Goal: Check status: Check status

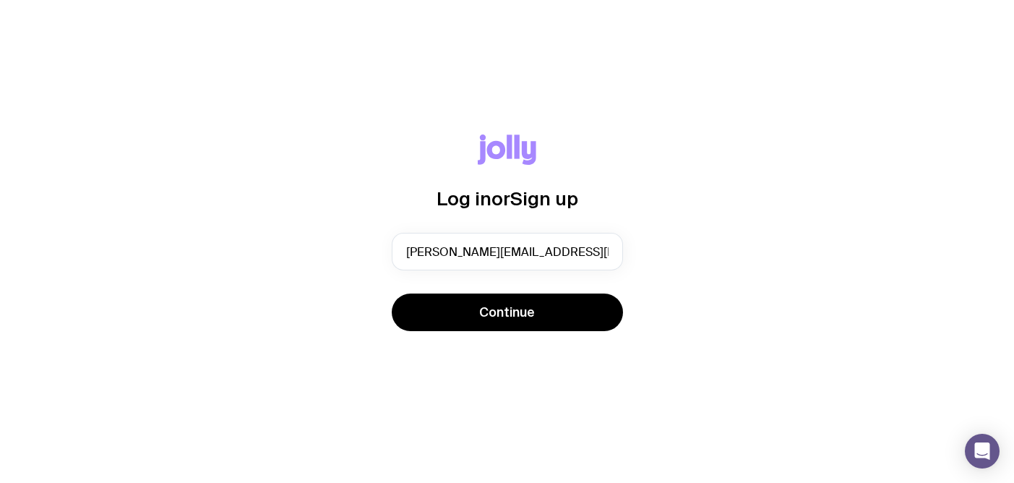
type input "[PERSON_NAME][EMAIL_ADDRESS][PERSON_NAME][DOMAIN_NAME]"
click at [392, 293] on button "Continue" at bounding box center [507, 312] width 231 height 38
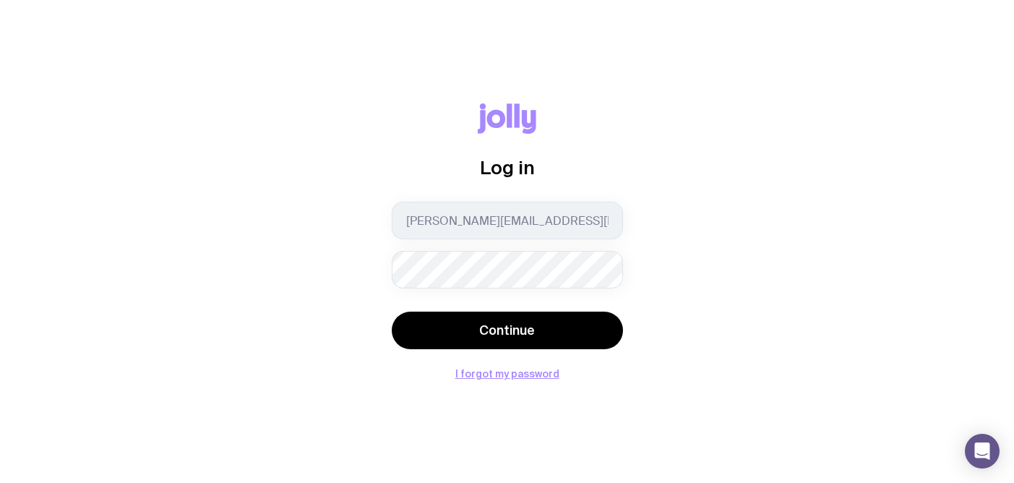
click at [647, 413] on div "Log in [PERSON_NAME][EMAIL_ADDRESS][PERSON_NAME][DOMAIN_NAME] Continue I forgot…" at bounding box center [507, 241] width 1014 height 483
click at [392, 311] on button "Continue" at bounding box center [507, 330] width 231 height 38
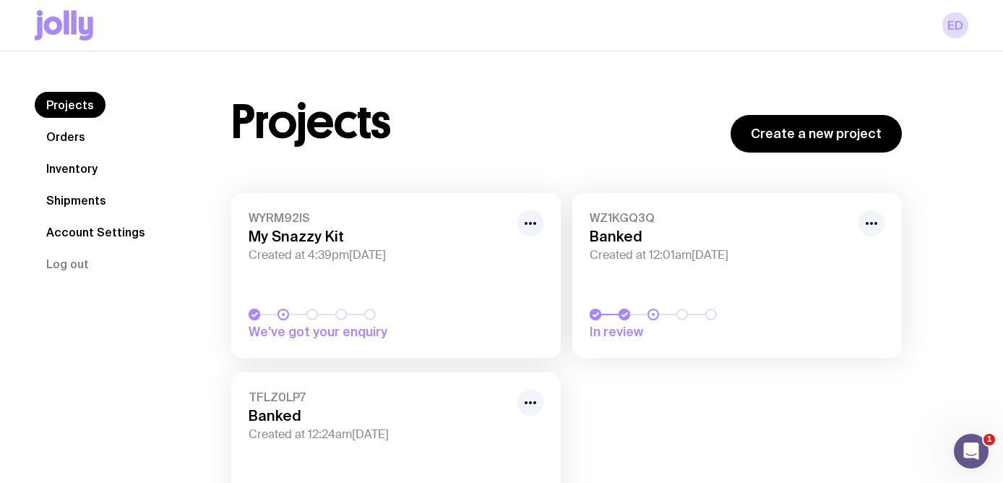
click at [721, 303] on link "WZ1KGQ3Q Banked Created at 12:01am[DATE] In review" at bounding box center [736, 275] width 329 height 165
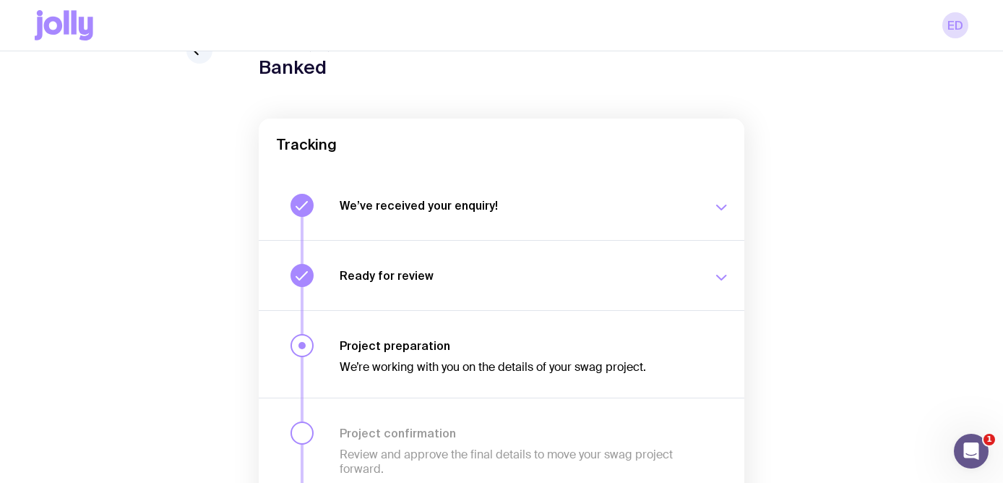
scroll to position [233, 0]
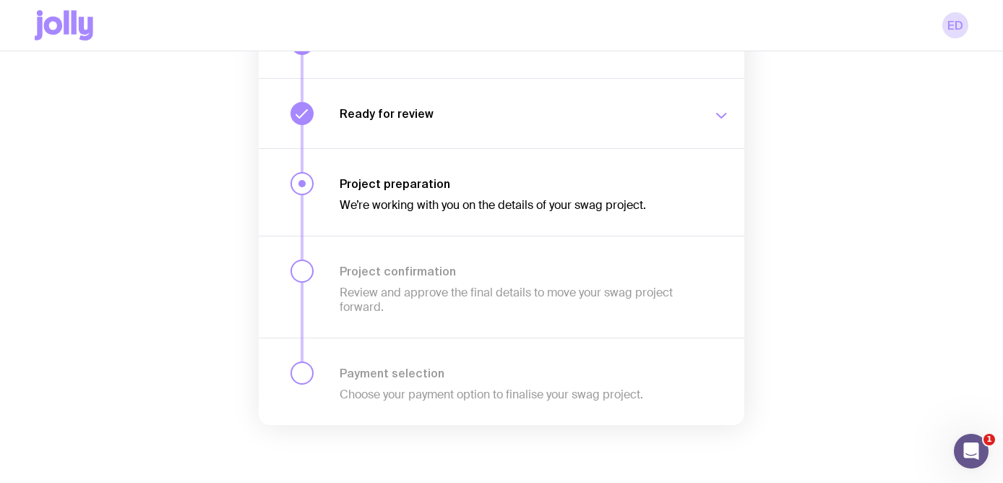
click at [693, 126] on button "Ready for review We’ll notify you as soon as your proposal and merch concepts a…" at bounding box center [501, 113] width 485 height 70
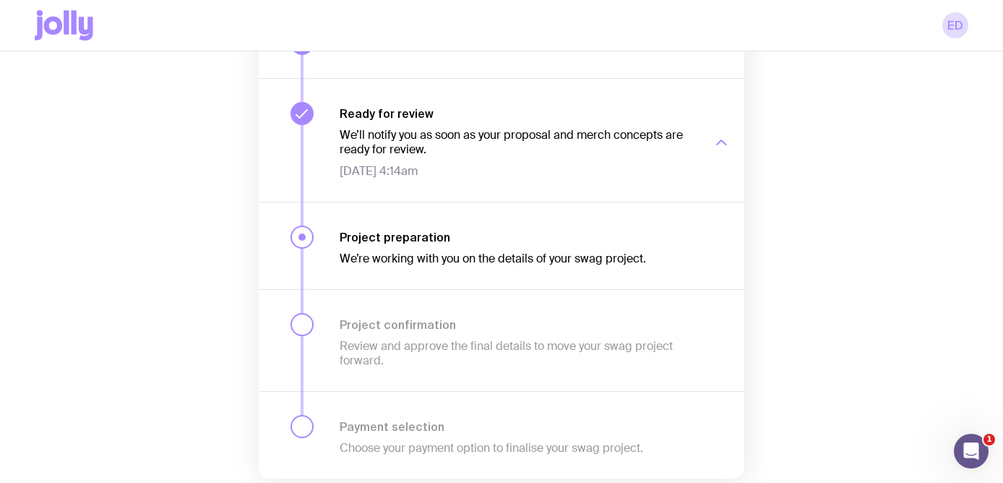
click at [693, 126] on div "We’ll notify you as soon as your proposal and merch concepts are ready for revi…" at bounding box center [517, 150] width 355 height 58
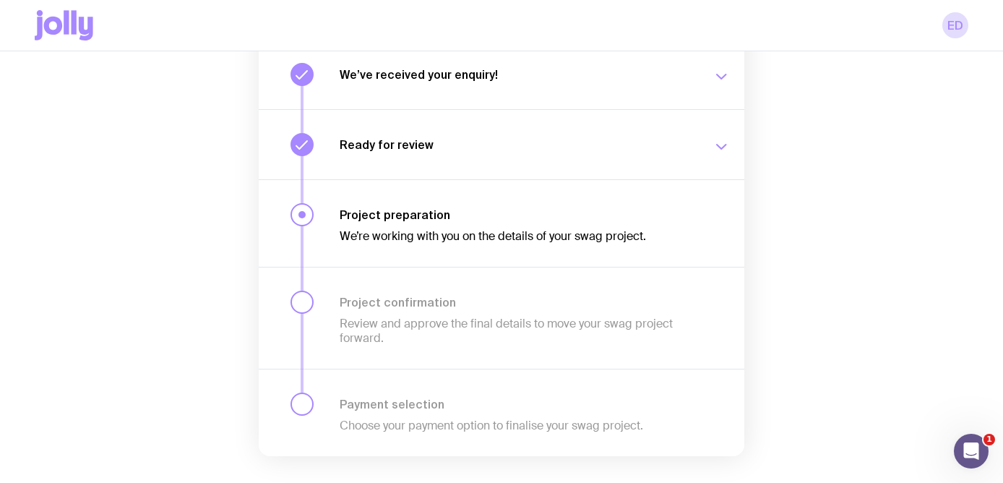
scroll to position [0, 0]
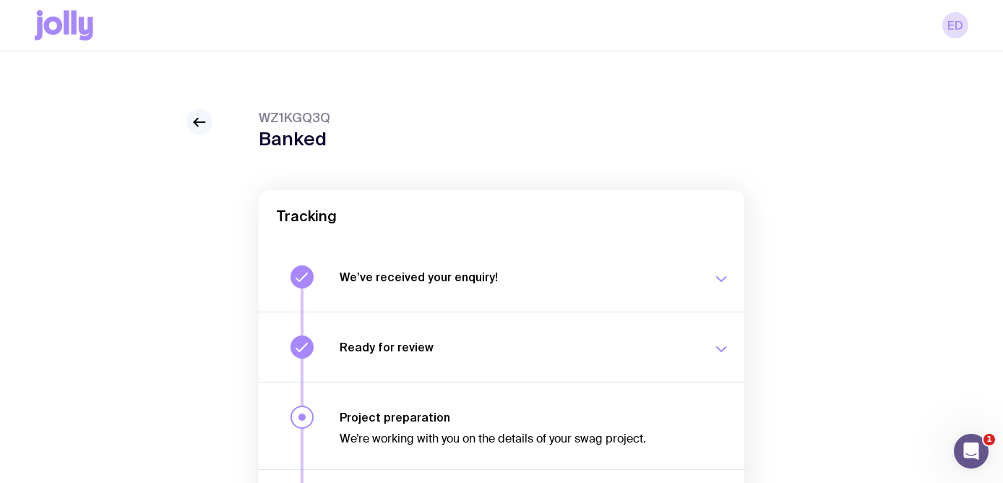
click at [202, 129] on icon at bounding box center [199, 121] width 17 height 17
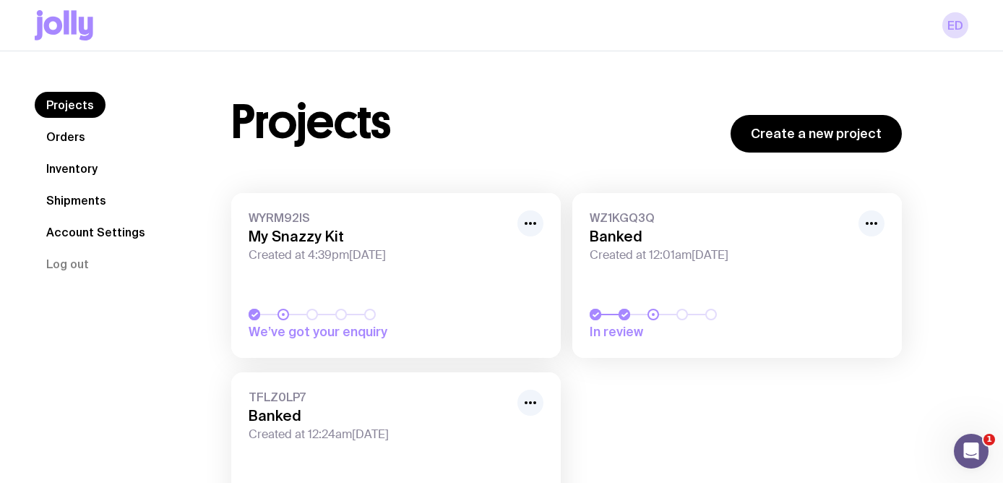
click at [618, 231] on h3 "Banked" at bounding box center [719, 236] width 260 height 17
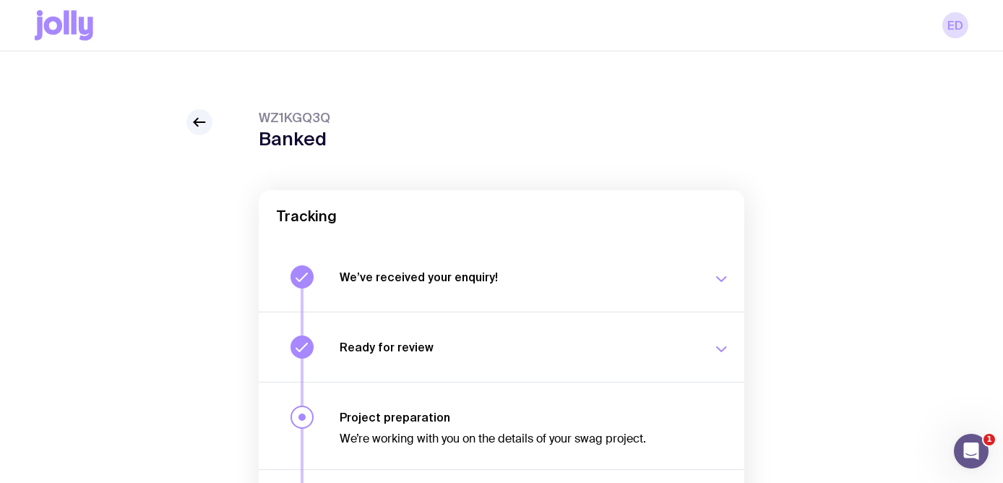
scroll to position [233, 0]
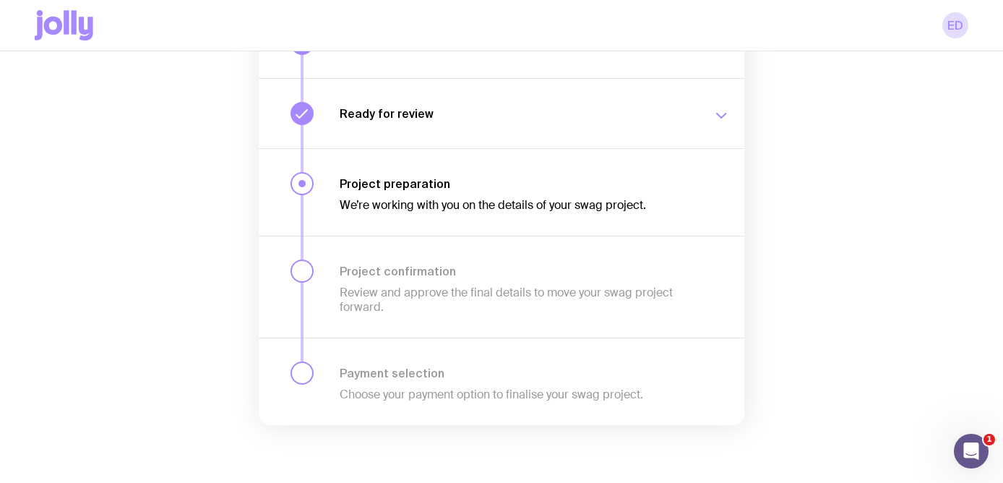
click at [444, 155] on div "Project preparation We’re working with you on the details of your swag project." at bounding box center [501, 191] width 485 height 87
click at [444, 221] on div "Project preparation We’re working with you on the details of your swag project." at bounding box center [501, 191] width 485 height 87
click at [489, 102] on div "Ready for review We’ll notify you as soon as your proposal and merch concepts a…" at bounding box center [535, 113] width 390 height 23
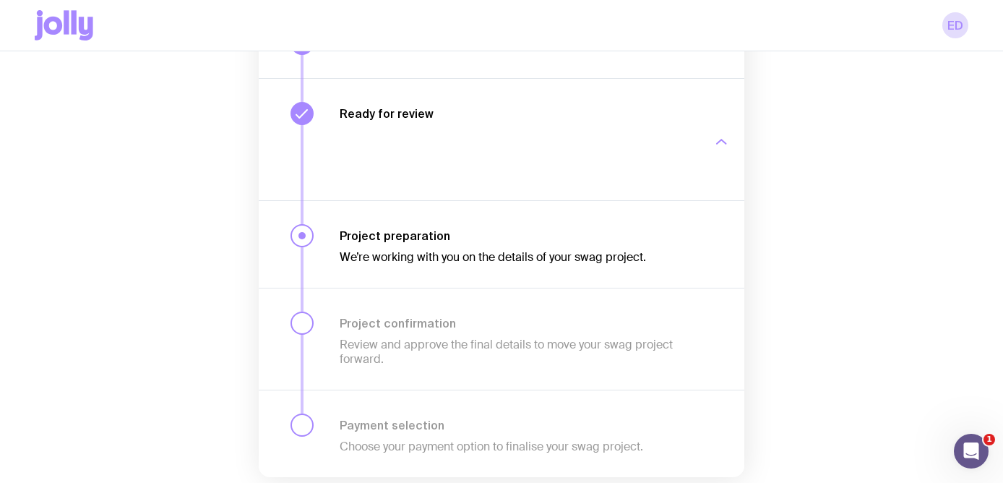
click at [485, 105] on div "Ready for review We’ll notify you as soon as your proposal and merch concepts a…" at bounding box center [535, 139] width 390 height 75
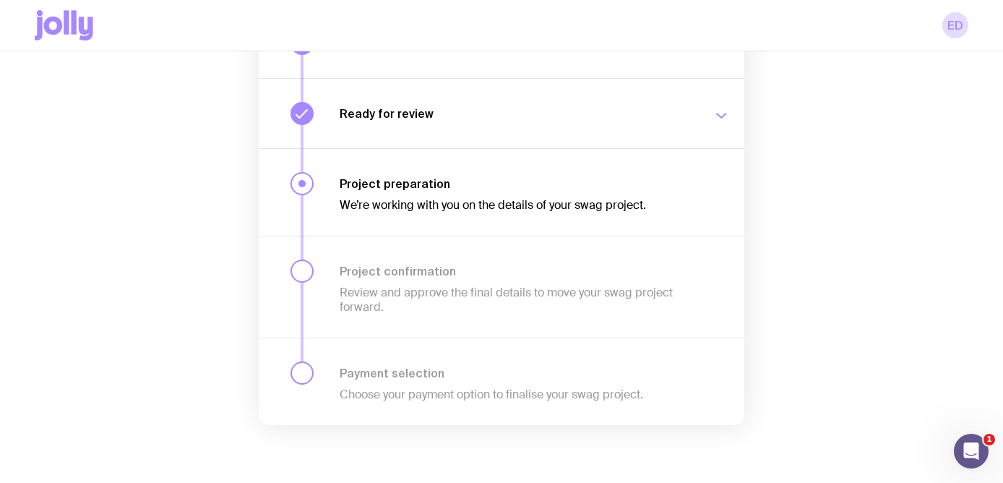
scroll to position [13, 0]
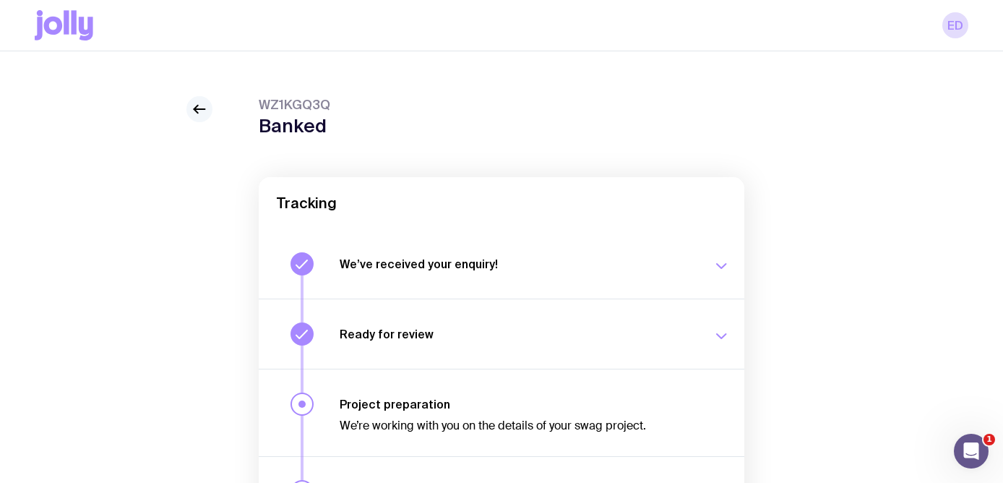
click at [201, 115] on icon at bounding box center [199, 108] width 17 height 17
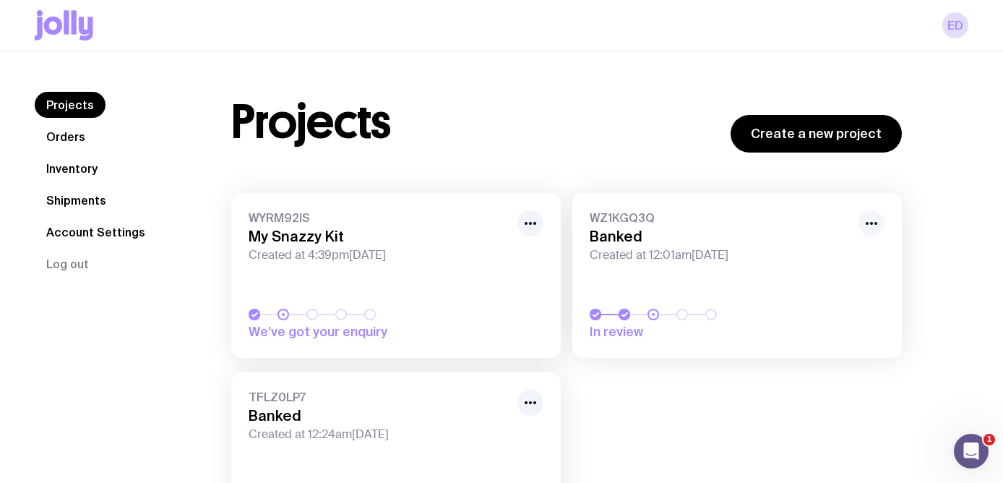
click at [878, 228] on icon "button" at bounding box center [871, 223] width 17 height 17
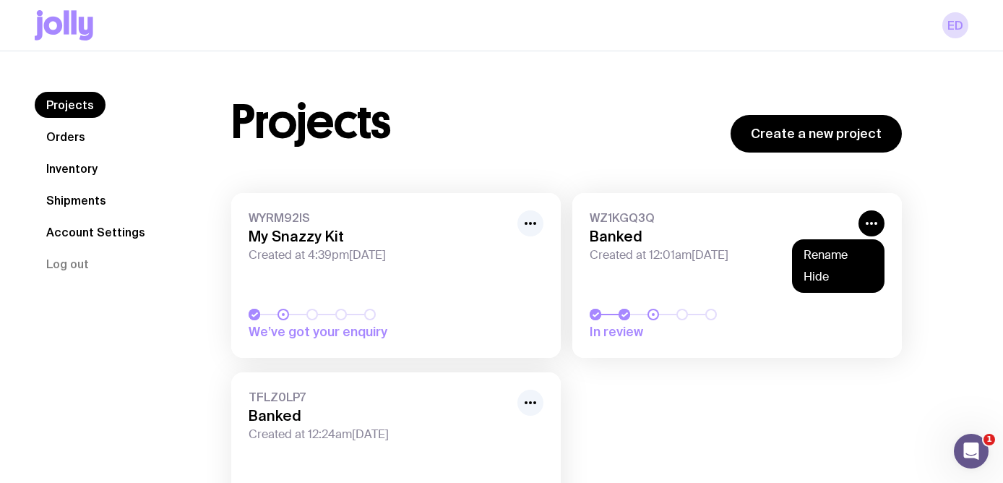
click at [943, 228] on div "Projects Create a new project WYRM92IS My Snazzy Kit Created at 4:39pm[DATE] We…" at bounding box center [582, 321] width 772 height 459
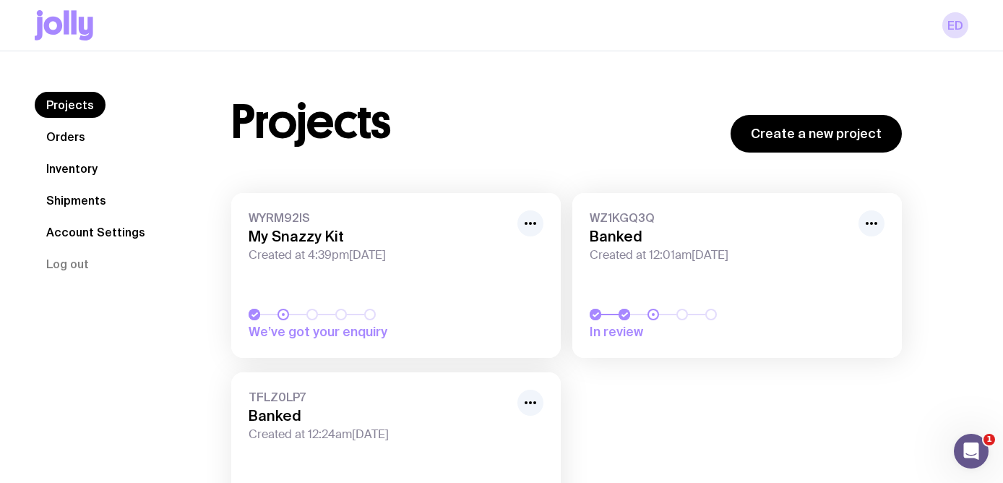
click at [78, 142] on link "Orders" at bounding box center [66, 137] width 62 height 26
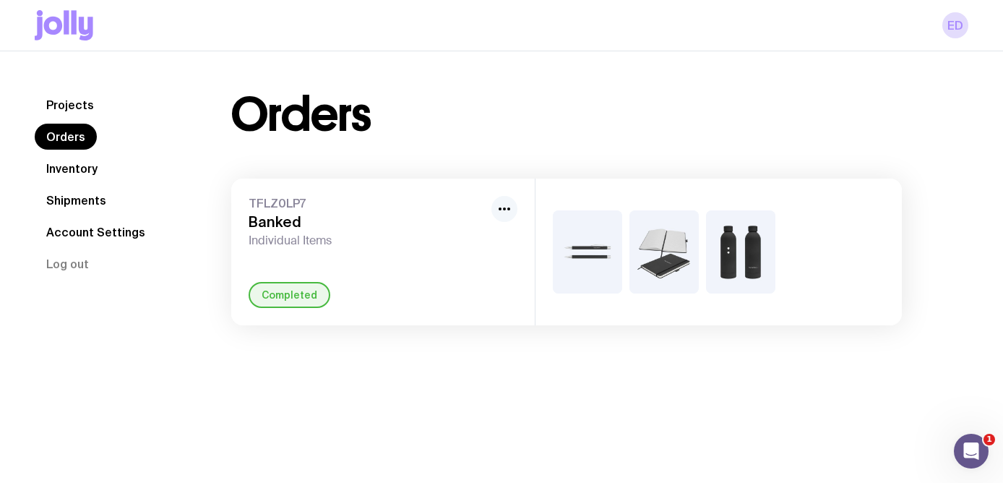
click at [509, 205] on icon "button" at bounding box center [504, 208] width 17 height 17
click at [510, 204] on icon "button" at bounding box center [504, 208] width 17 height 17
click at [604, 267] on img at bounding box center [587, 251] width 69 height 83
click at [664, 250] on img at bounding box center [663, 251] width 69 height 83
click at [738, 245] on img at bounding box center [740, 251] width 69 height 83
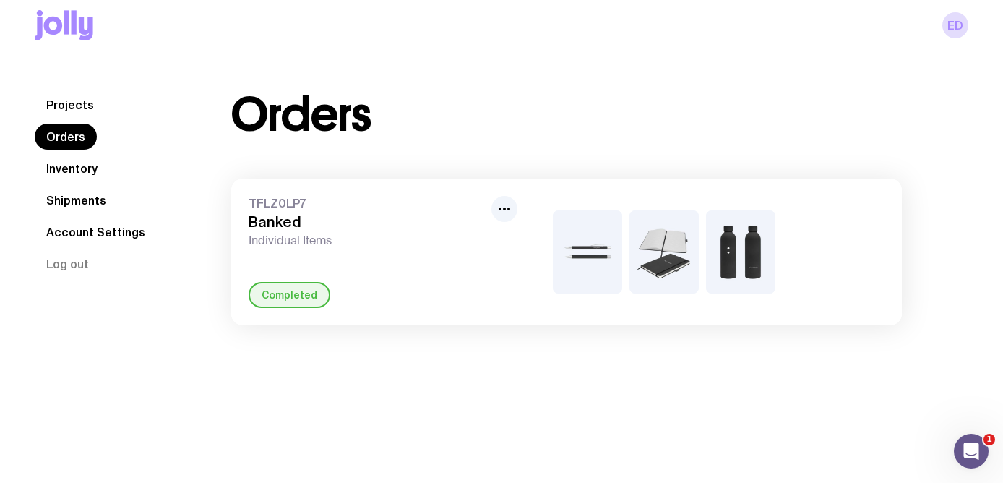
click at [291, 290] on div "Completed" at bounding box center [290, 295] width 82 height 26
click at [264, 199] on span "TFLZ0LP7" at bounding box center [367, 203] width 237 height 14
click at [506, 205] on icon "button" at bounding box center [504, 208] width 17 height 17
click at [611, 285] on img at bounding box center [587, 251] width 69 height 83
click at [86, 165] on link "Inventory" at bounding box center [72, 168] width 74 height 26
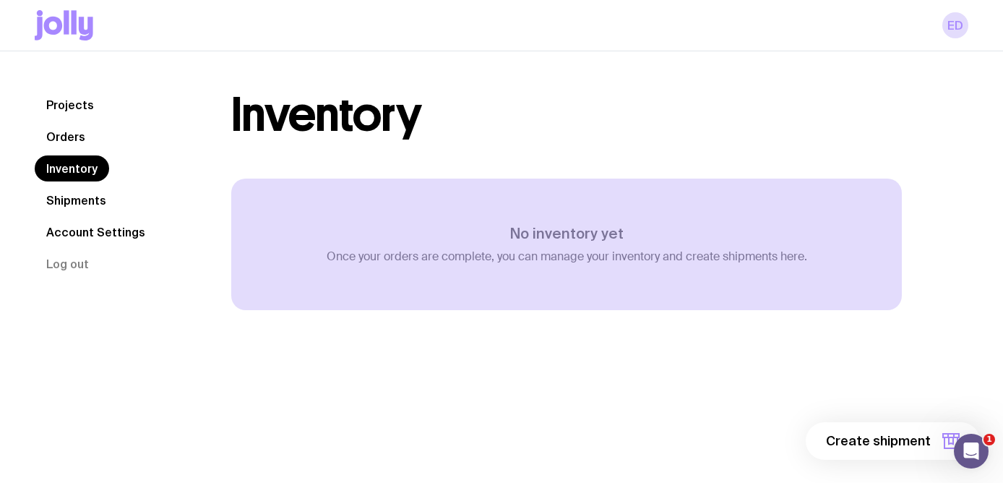
click at [57, 209] on link "Shipments" at bounding box center [76, 200] width 83 height 26
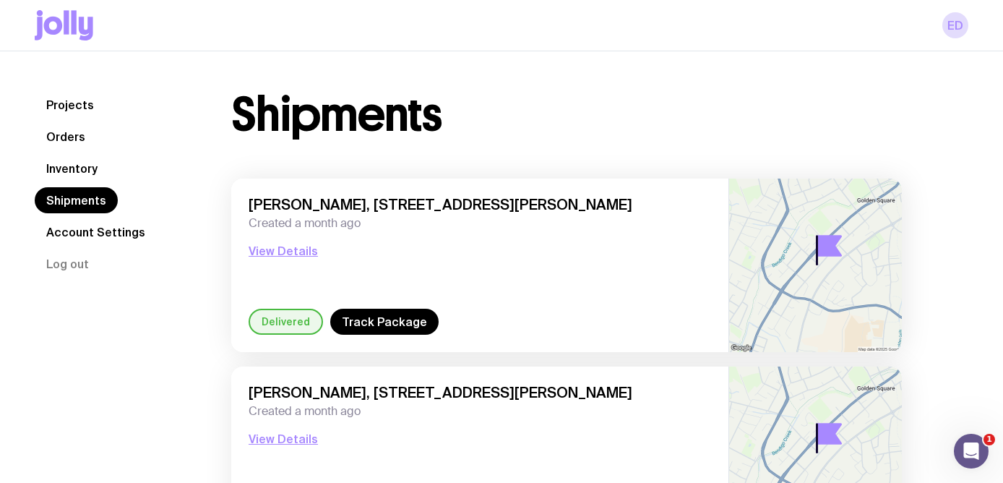
click at [71, 160] on link "Inventory" at bounding box center [72, 168] width 74 height 26
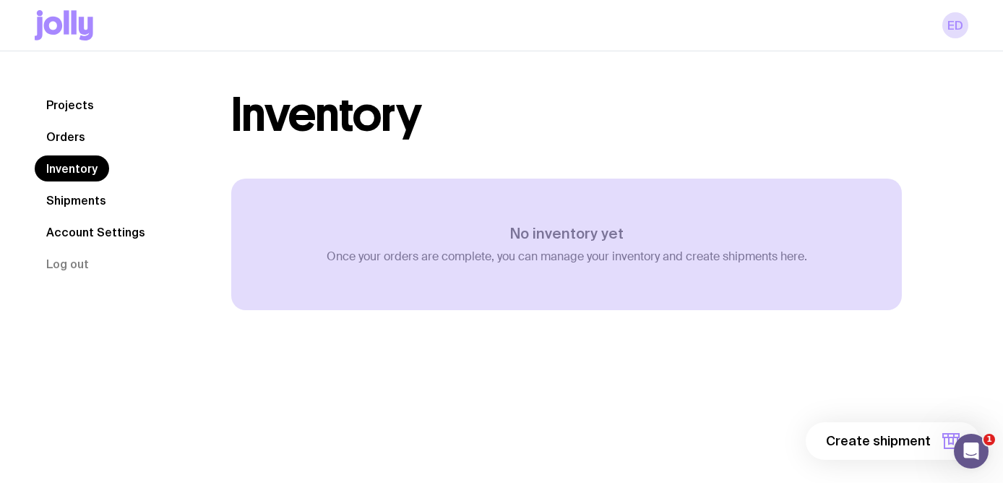
click at [72, 139] on link "Orders" at bounding box center [66, 137] width 62 height 26
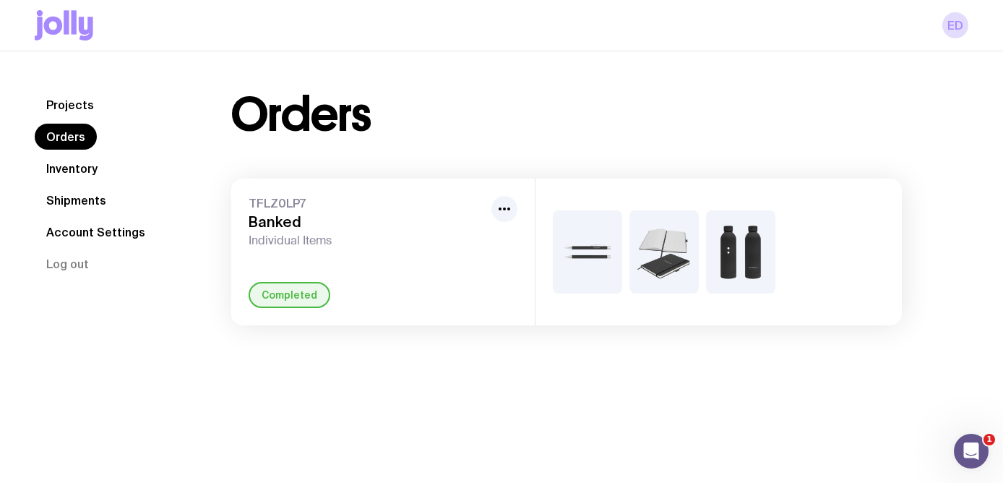
click at [699, 262] on div at bounding box center [718, 251] width 366 height 147
click at [748, 254] on img at bounding box center [740, 251] width 69 height 83
click at [712, 337] on div "Projects Orders Inventory Shipments Account Settings Log out Projects Orders In…" at bounding box center [501, 208] width 1003 height 314
click at [509, 214] on icon "button" at bounding box center [504, 208] width 17 height 17
click at [508, 209] on circle "button" at bounding box center [508, 208] width 3 height 3
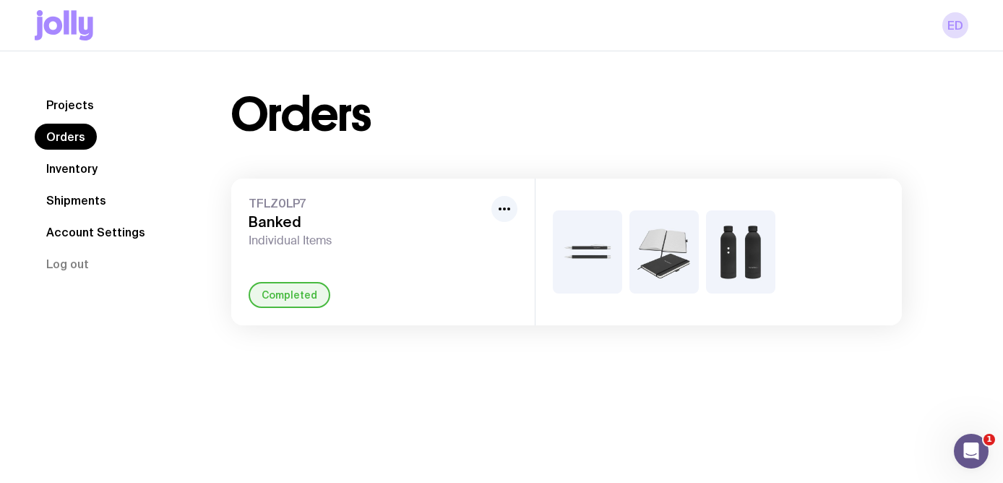
click at [64, 92] on nav "Projects Orders Inventory Shipments Account Settings Log out" at bounding box center [116, 184] width 162 height 185
click at [64, 98] on link "Projects" at bounding box center [70, 105] width 71 height 26
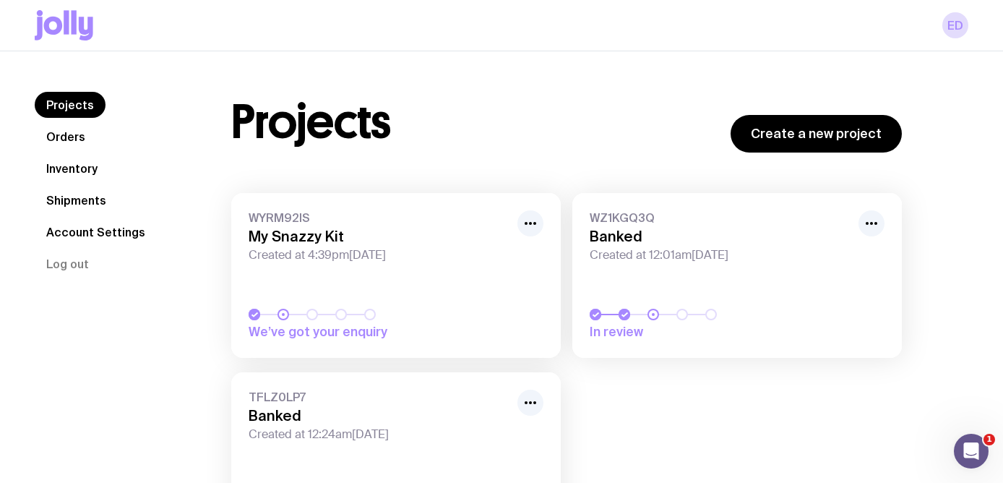
scroll to position [109, 0]
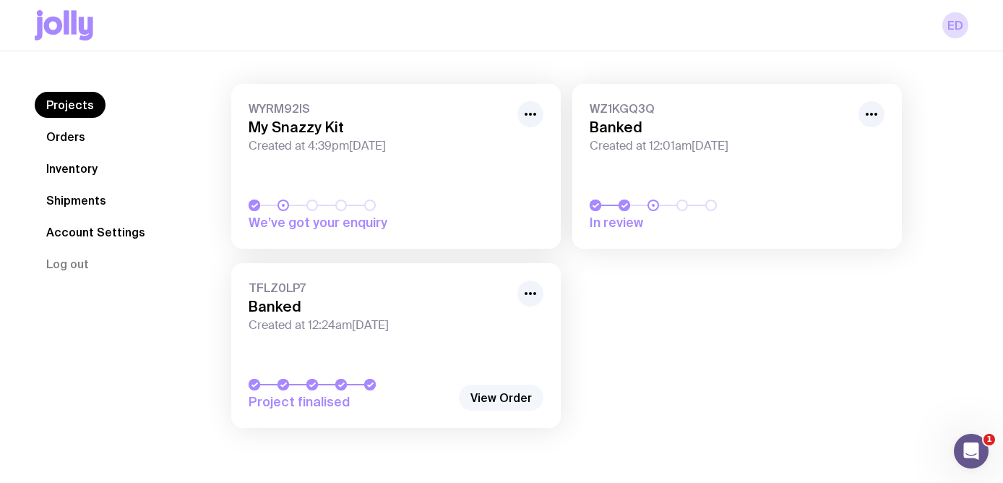
click at [506, 405] on link "View Order" at bounding box center [501, 397] width 85 height 26
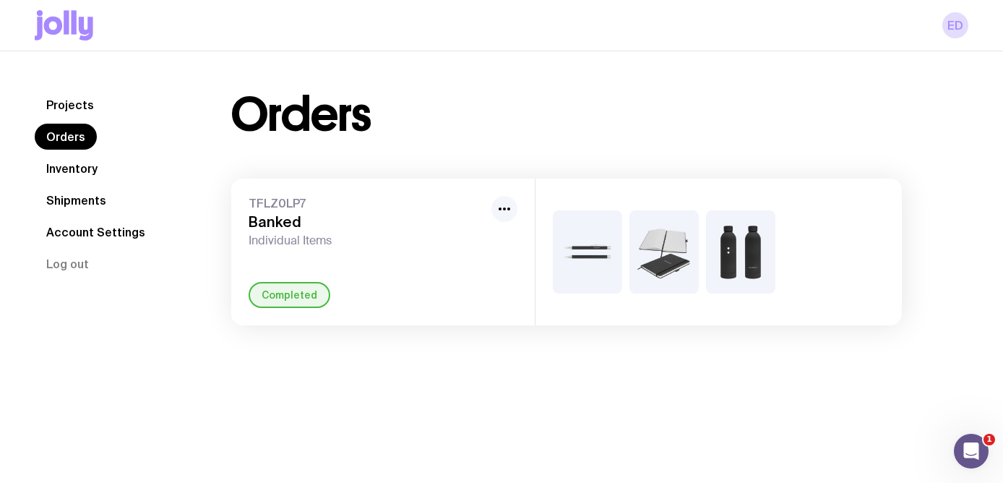
click at [508, 204] on icon "button" at bounding box center [504, 208] width 17 height 17
drag, startPoint x: 354, startPoint y: 228, endPoint x: 234, endPoint y: 203, distance: 122.4
click at [354, 228] on h3 "Banked" at bounding box center [367, 221] width 237 height 17
click at [82, 103] on link "Projects" at bounding box center [70, 105] width 71 height 26
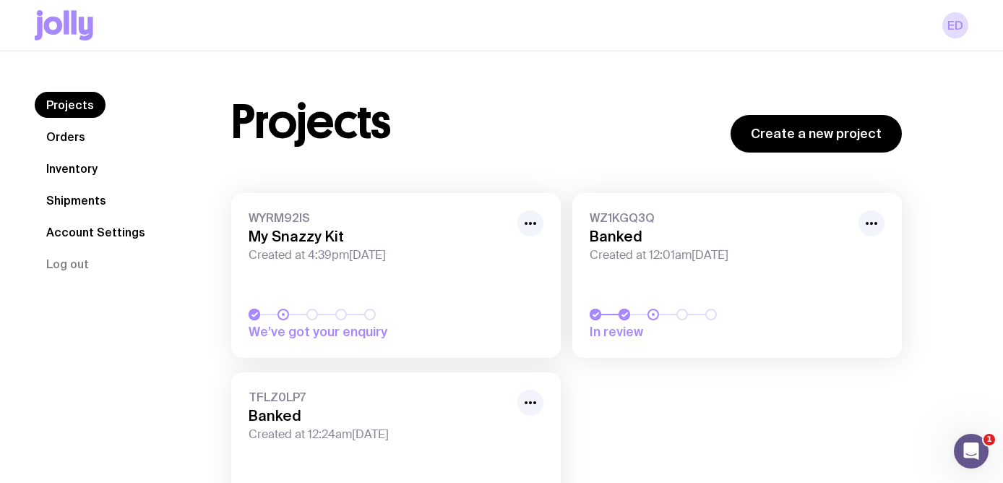
scroll to position [109, 0]
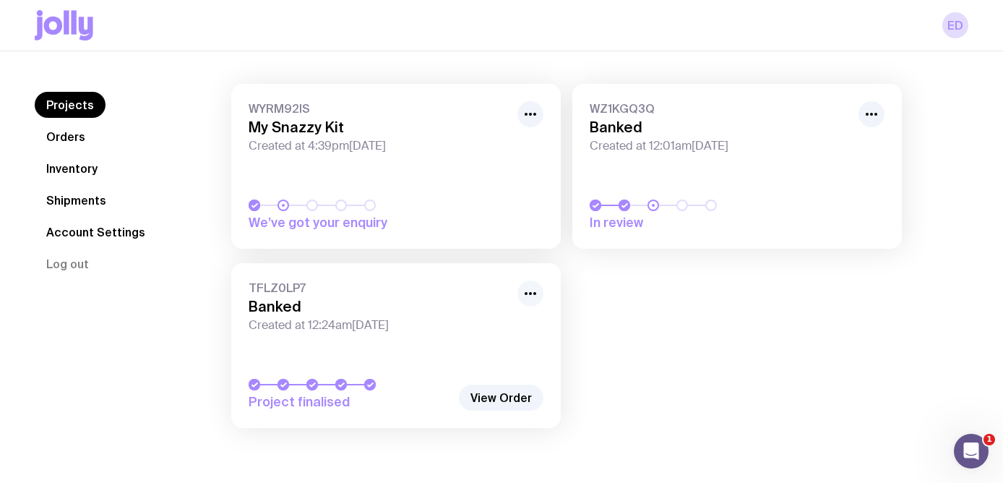
click at [526, 296] on icon "button" at bounding box center [530, 293] width 17 height 17
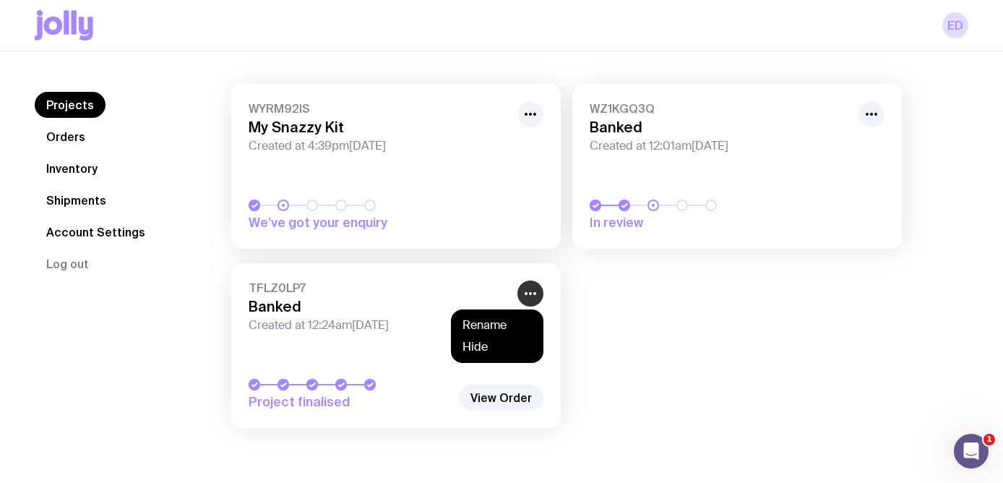
click at [526, 296] on icon "button" at bounding box center [530, 293] width 17 height 17
click at [297, 311] on h3 "Banked" at bounding box center [379, 306] width 260 height 17
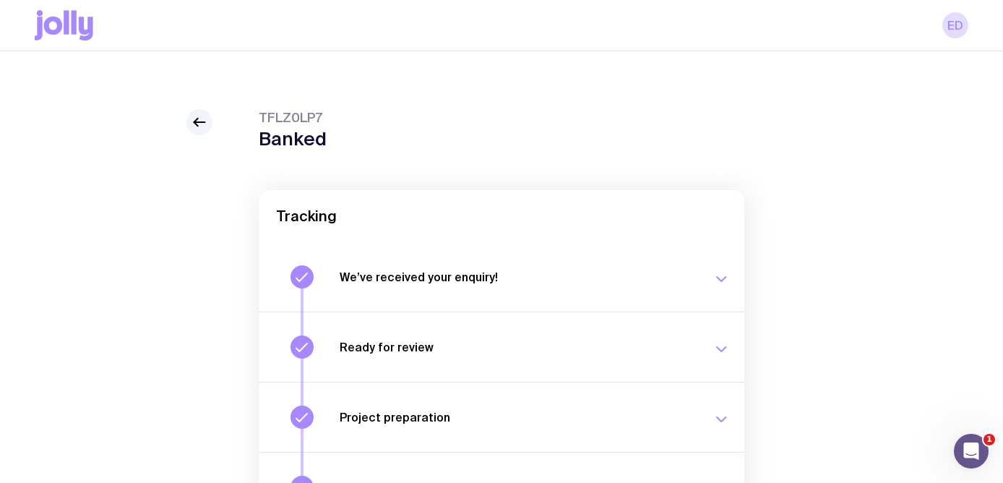
scroll to position [269, 0]
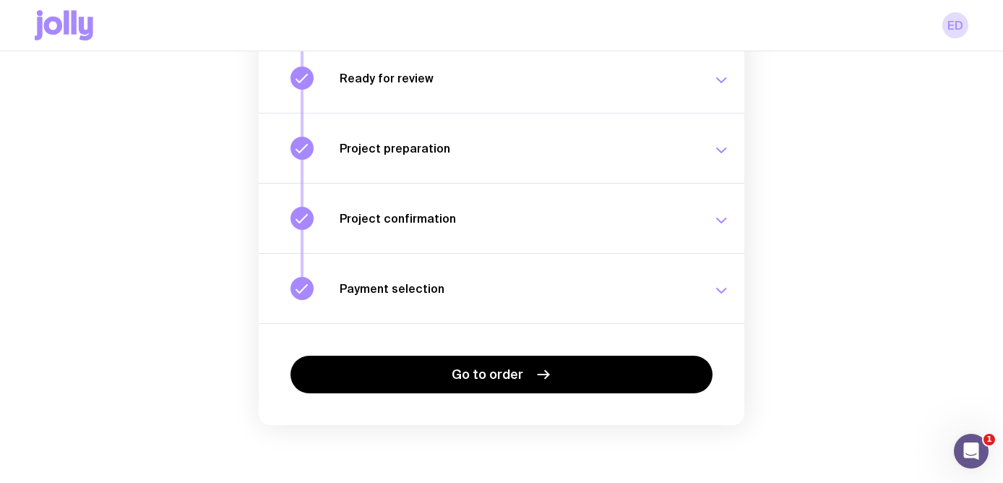
click at [389, 156] on div "Project preparation Your project details are ready for review. [DATE] 1:55am" at bounding box center [535, 148] width 390 height 23
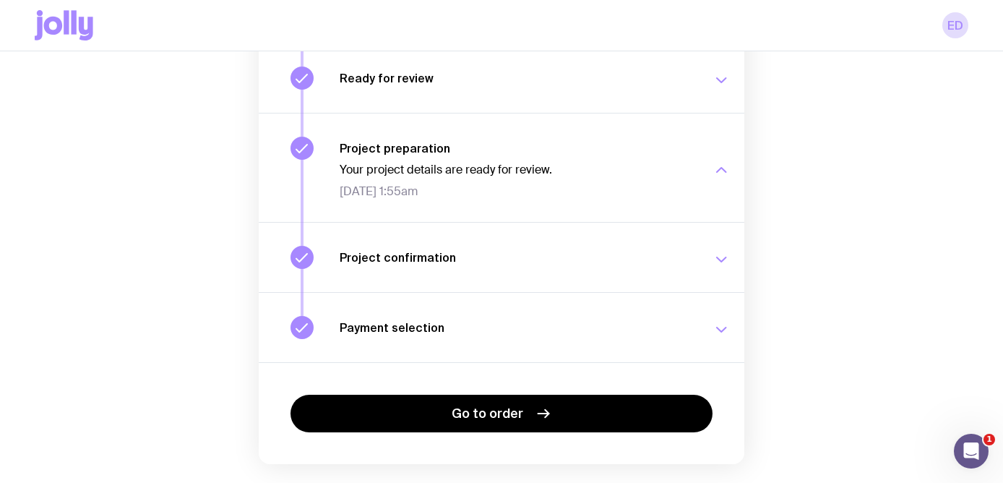
click at [383, 82] on h3 "Ready for review" at bounding box center [517, 78] width 355 height 14
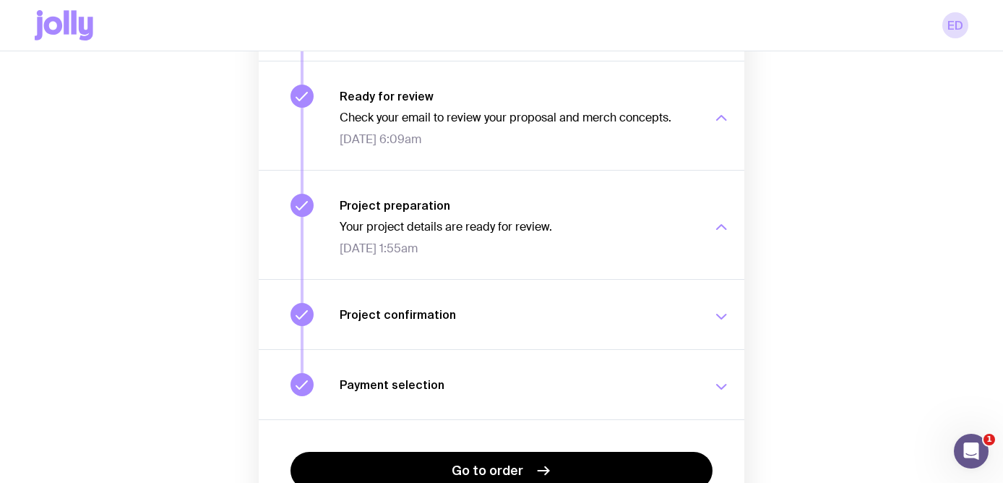
scroll to position [228, 0]
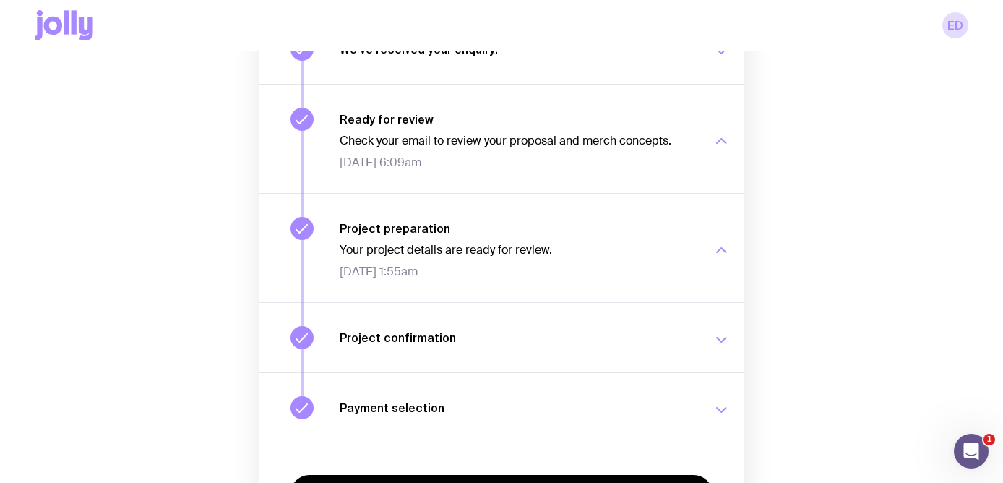
click at [712, 151] on div "button" at bounding box center [720, 141] width 17 height 58
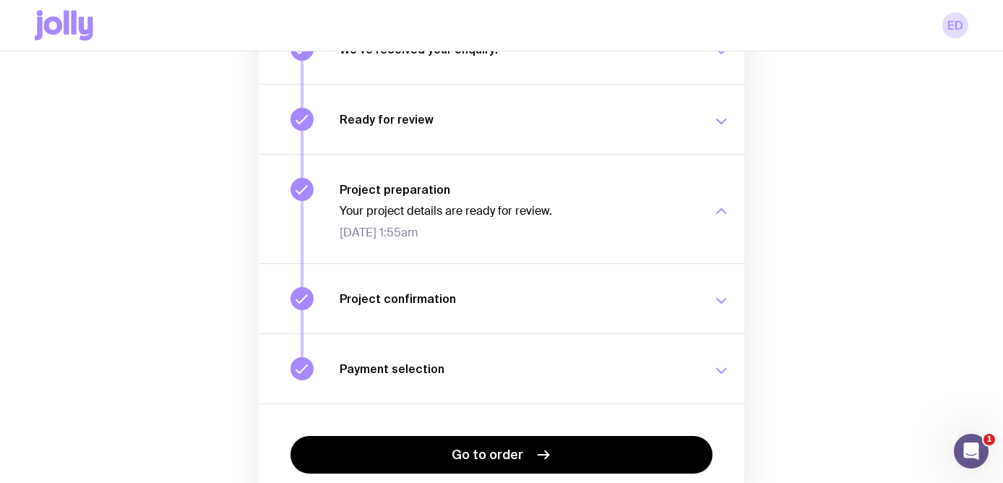
scroll to position [9, 0]
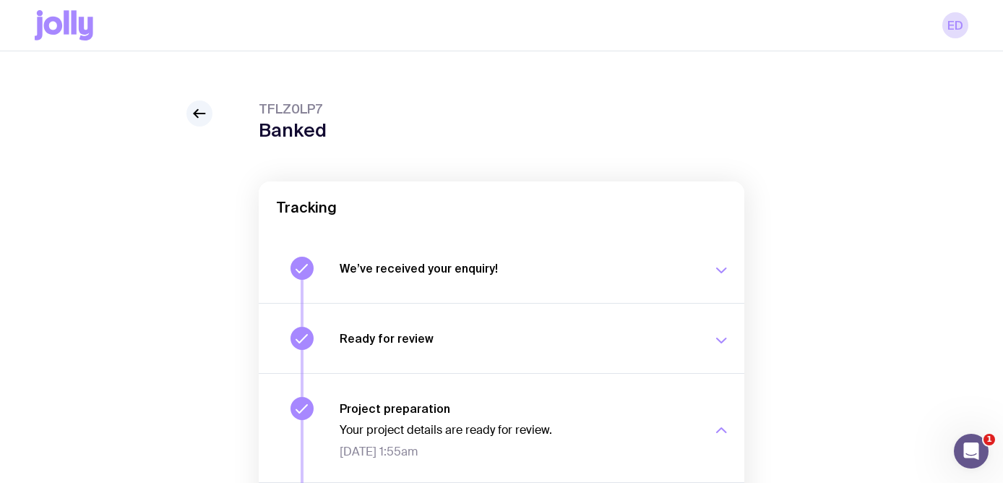
click at [545, 303] on div "We’ve received your enquiry! Our team is on it and preparing your proposal now.…" at bounding box center [501, 427] width 485 height 389
click at [511, 357] on button "Ready for review Check your email to review your proposal and merch concepts. […" at bounding box center [501, 338] width 485 height 70
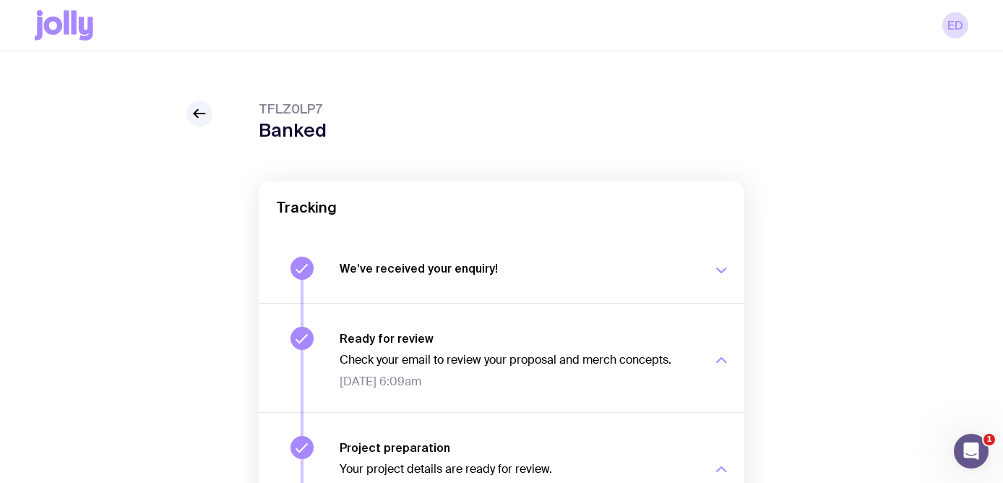
scroll to position [347, 0]
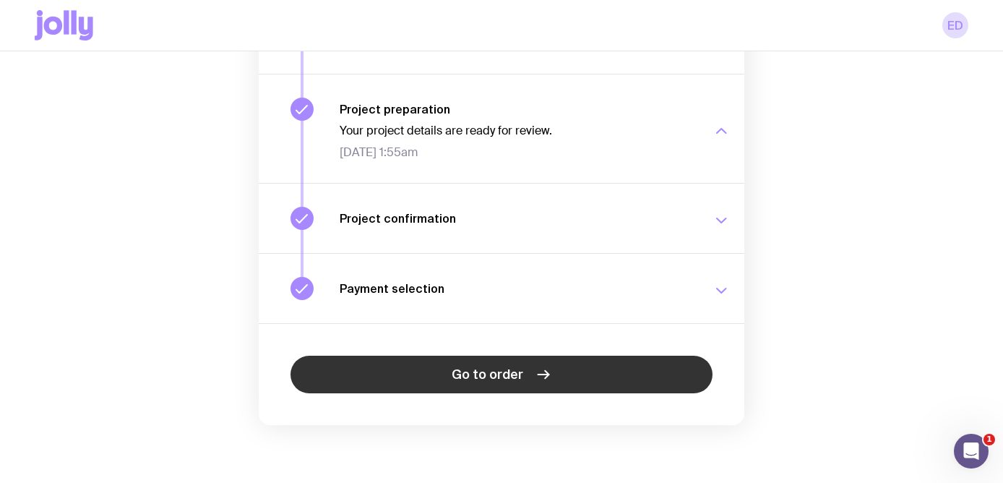
click at [517, 376] on span "Go to order" at bounding box center [487, 374] width 72 height 17
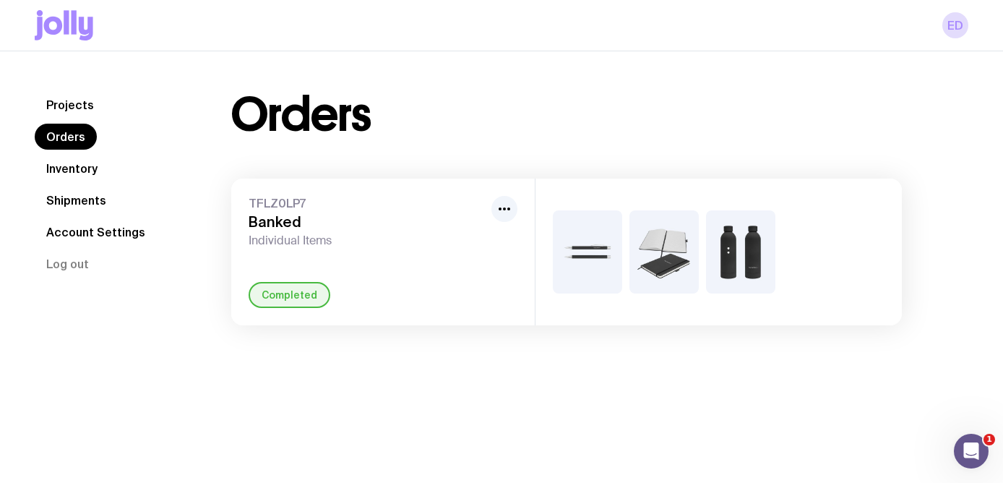
click at [591, 254] on img at bounding box center [587, 251] width 69 height 83
